Goal: Communication & Community: Participate in discussion

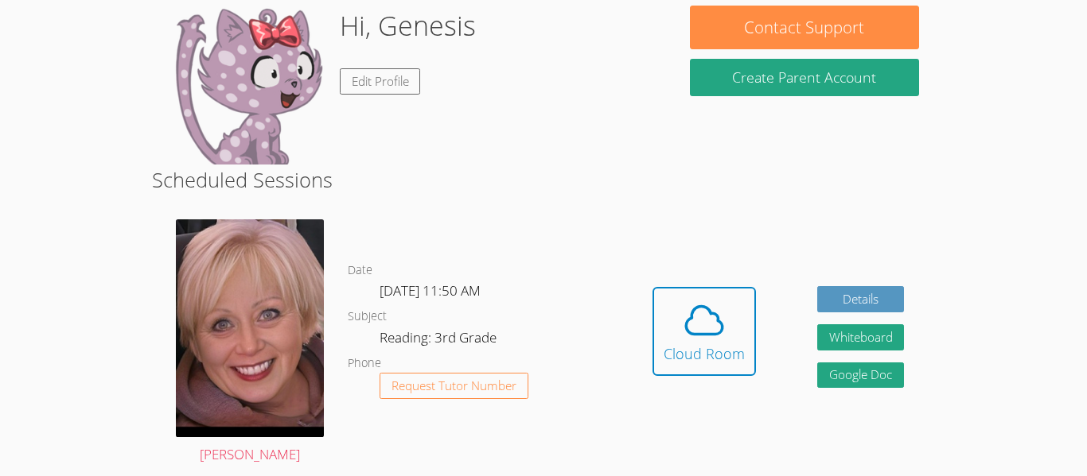
scroll to position [191, 0]
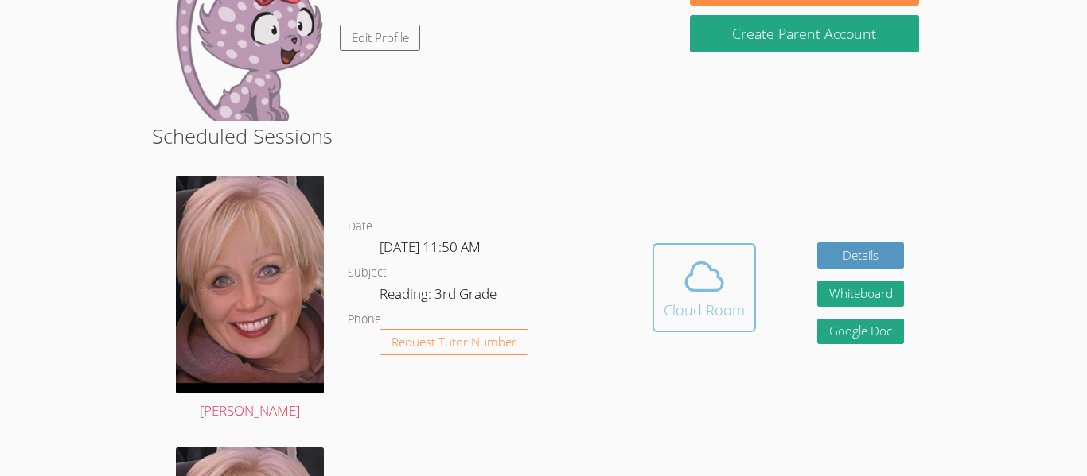
click at [698, 318] on div "Cloud Room" at bounding box center [703, 310] width 81 height 22
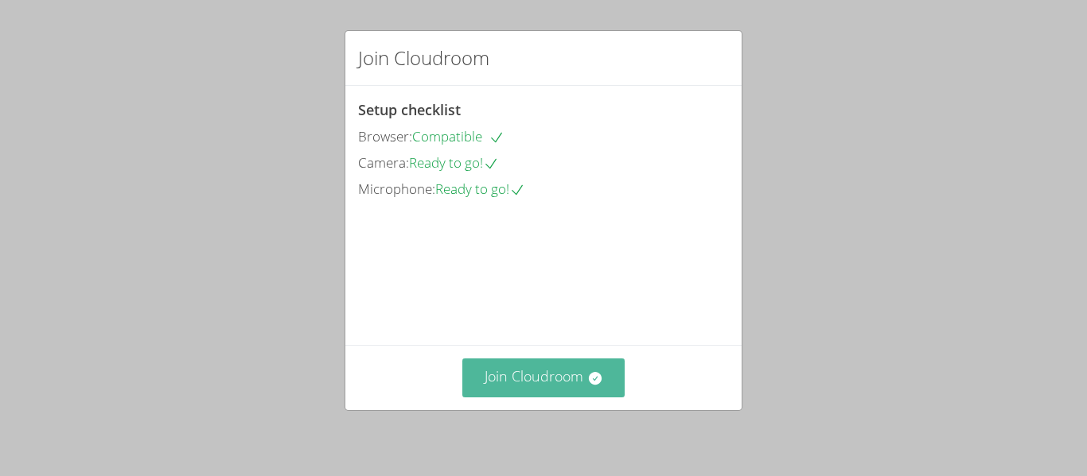
click at [513, 390] on button "Join Cloudroom" at bounding box center [543, 378] width 163 height 39
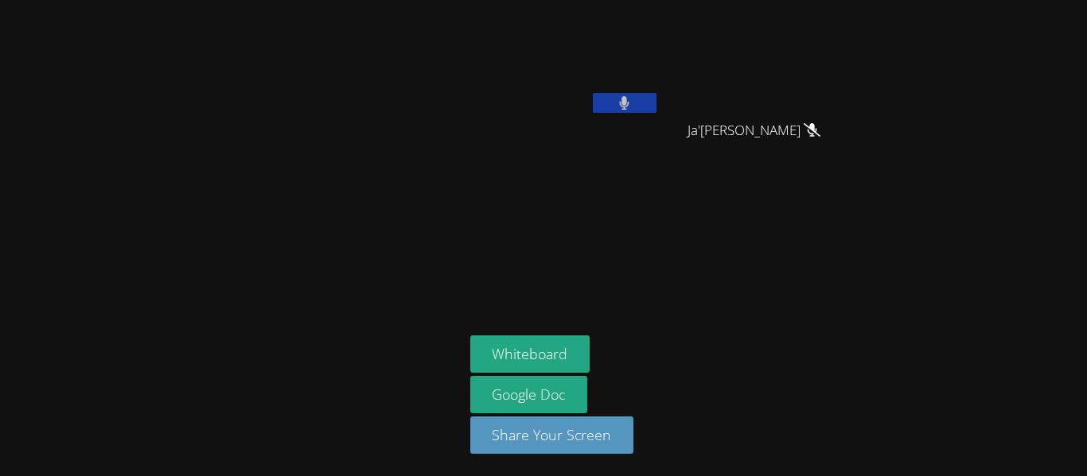
click at [635, 99] on button at bounding box center [625, 103] width 64 height 20
click at [616, 107] on icon at bounding box center [624, 103] width 17 height 14
click at [616, 107] on button at bounding box center [625, 103] width 64 height 20
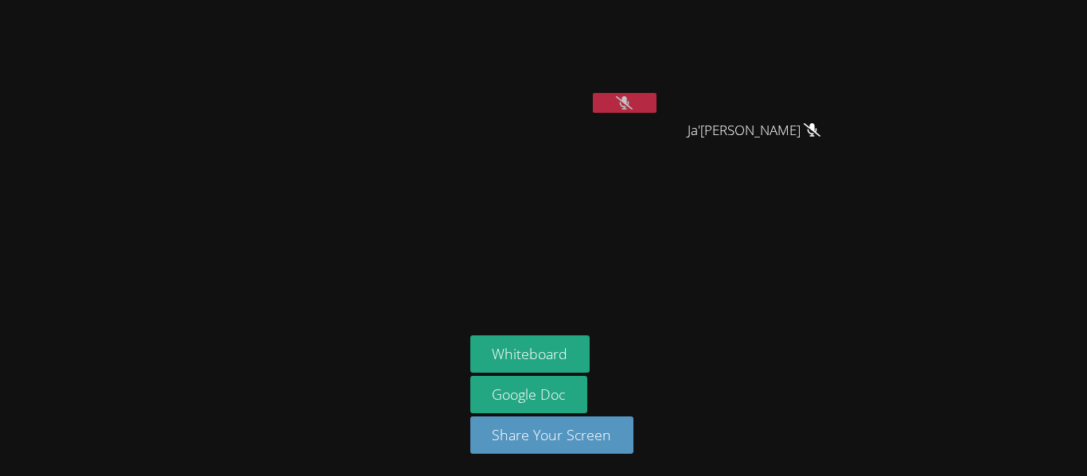
click at [618, 169] on div "Genesis Hernandez" at bounding box center [564, 91] width 189 height 170
click at [643, 95] on button at bounding box center [625, 103] width 64 height 20
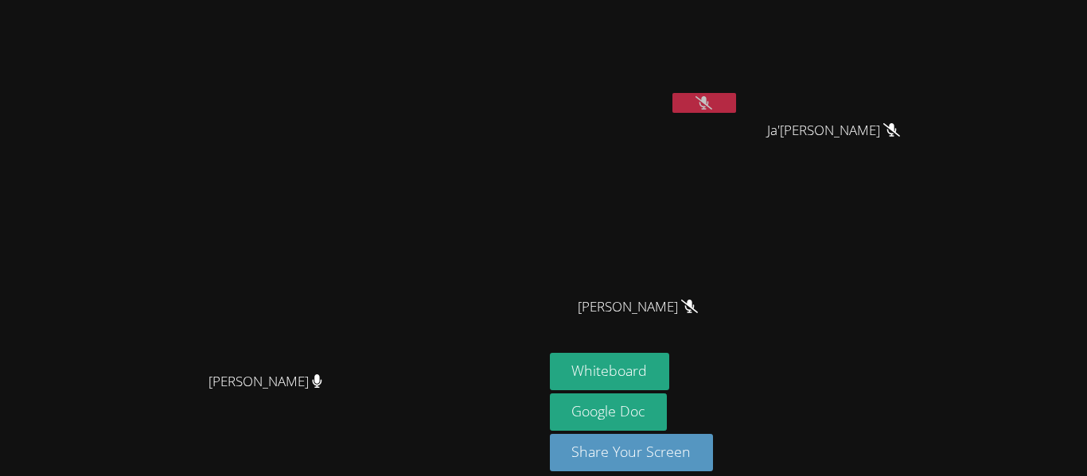
click at [707, 103] on icon at bounding box center [703, 103] width 17 height 14
click at [707, 103] on video at bounding box center [644, 59] width 189 height 107
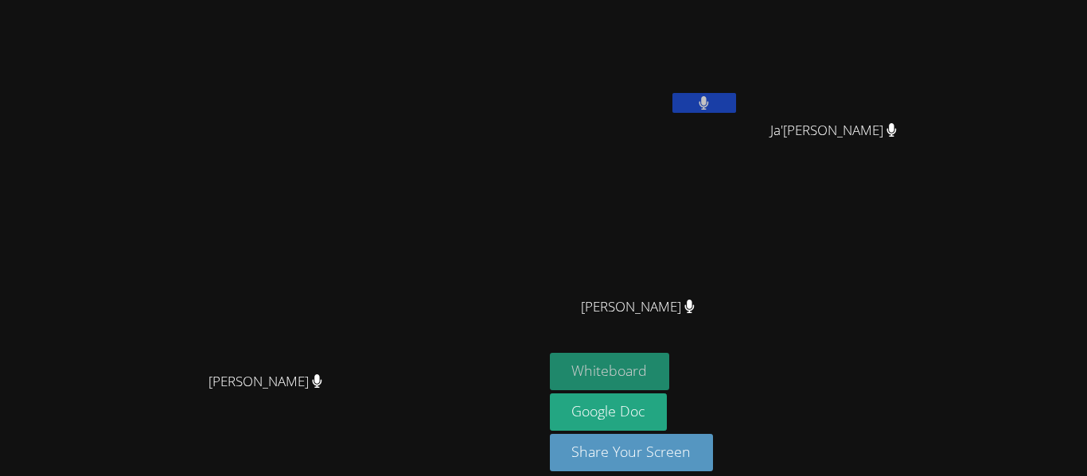
click at [670, 376] on button "Whiteboard" at bounding box center [610, 371] width 120 height 37
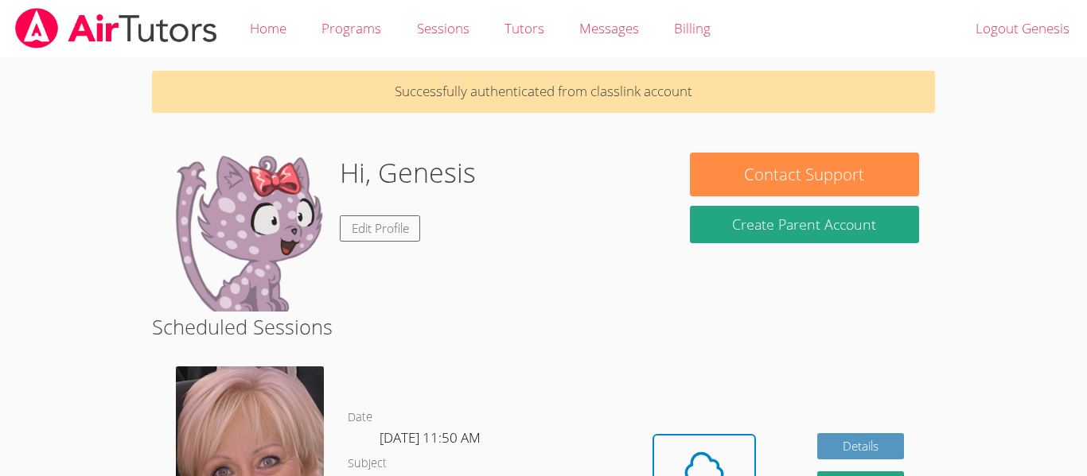
scroll to position [191, 0]
